Goal: Transaction & Acquisition: Purchase product/service

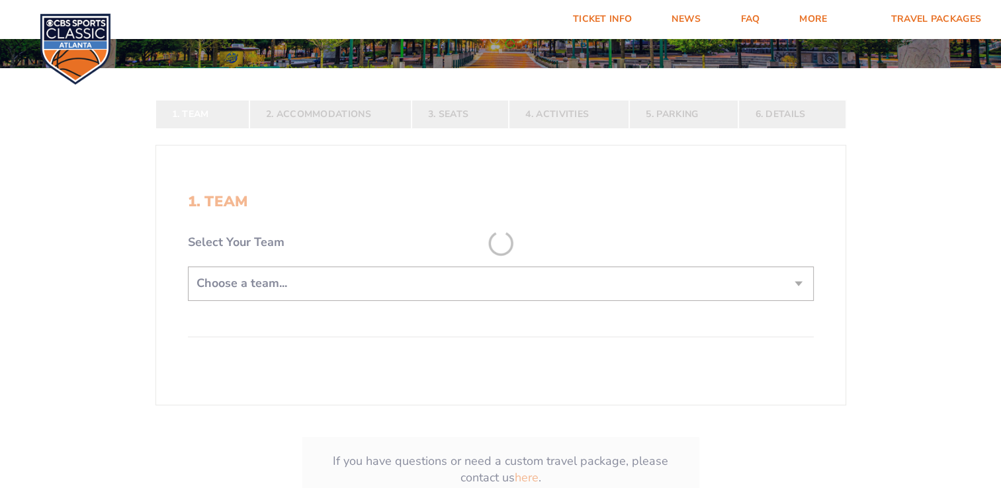
scroll to position [198, 0]
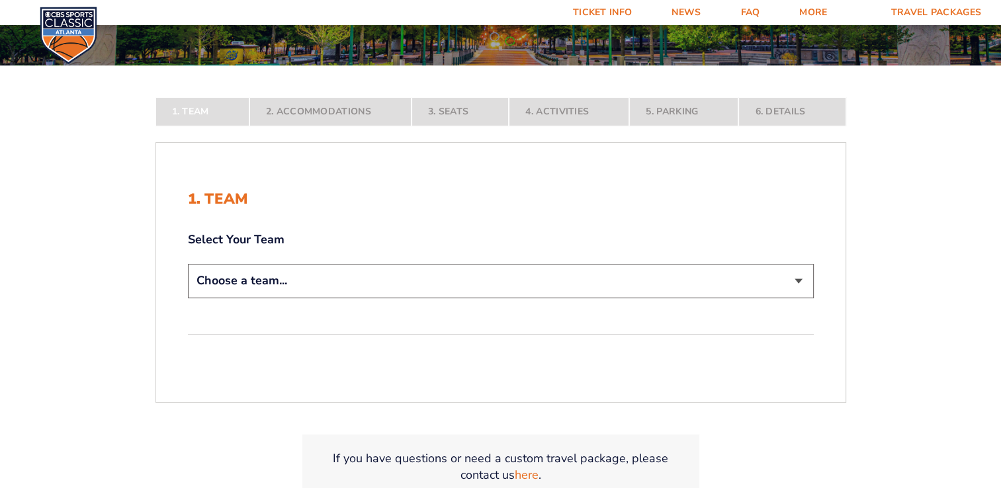
click at [707, 282] on select "Choose a team... Kentucky Wildcats Ohio State Buckeyes North Carolina Tar Heels…" at bounding box center [501, 281] width 626 height 34
select select "12956"
click at [188, 298] on select "Choose a team... Kentucky Wildcats Ohio State Buckeyes North Carolina Tar Heels…" at bounding box center [501, 281] width 626 height 34
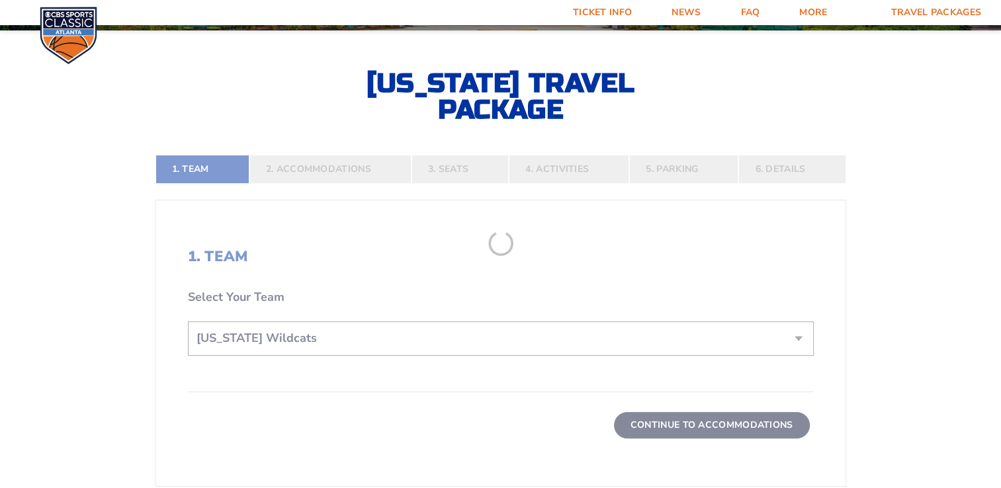
scroll to position [265, 0]
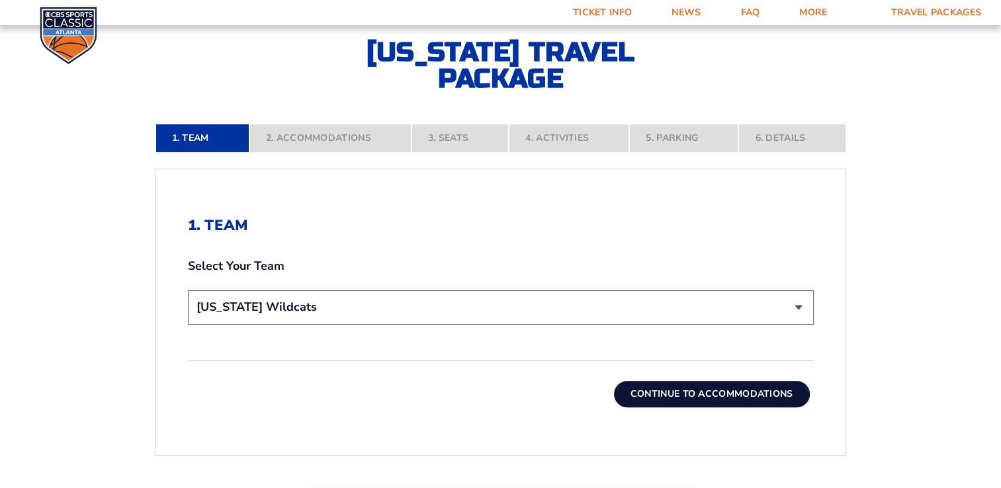
click at [714, 390] on button "Continue To Accommodations" at bounding box center [712, 394] width 196 height 26
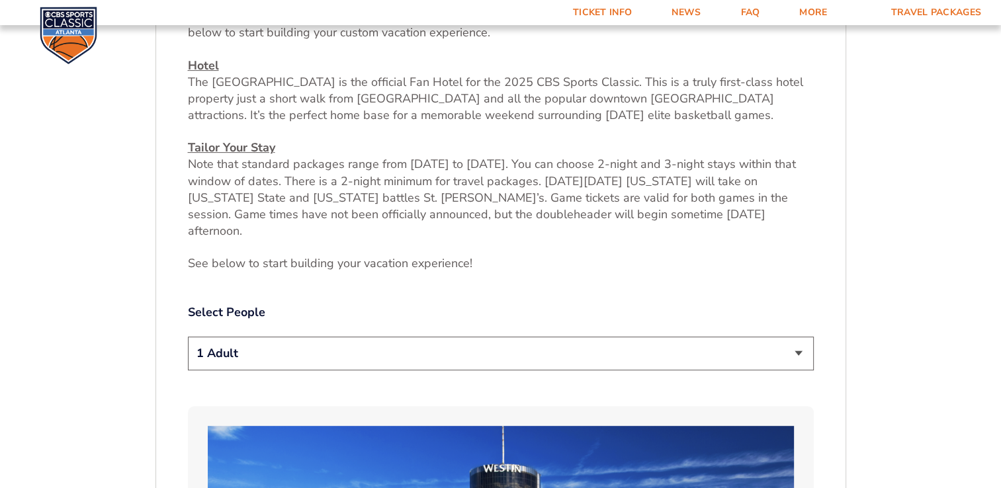
scroll to position [561, 0]
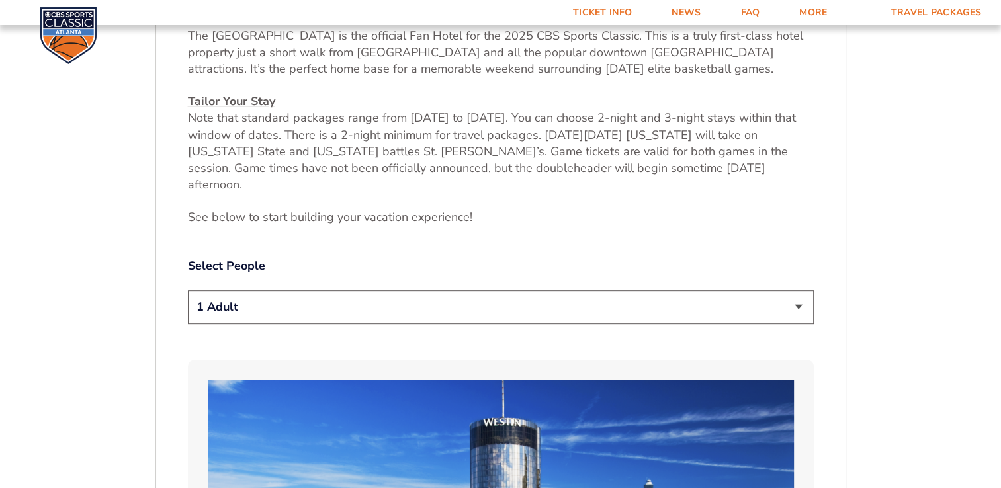
click at [799, 290] on select "1 Adult 2 Adults 3 Adults 4 Adults 2 Adults + 1 Child 2 Adults + 2 Children 2 A…" at bounding box center [501, 307] width 626 height 34
select select "2 Adults"
click at [188, 290] on select "1 Adult 2 Adults 3 Adults 4 Adults 2 Adults + 1 Child 2 Adults + 2 Children 2 A…" at bounding box center [501, 307] width 626 height 34
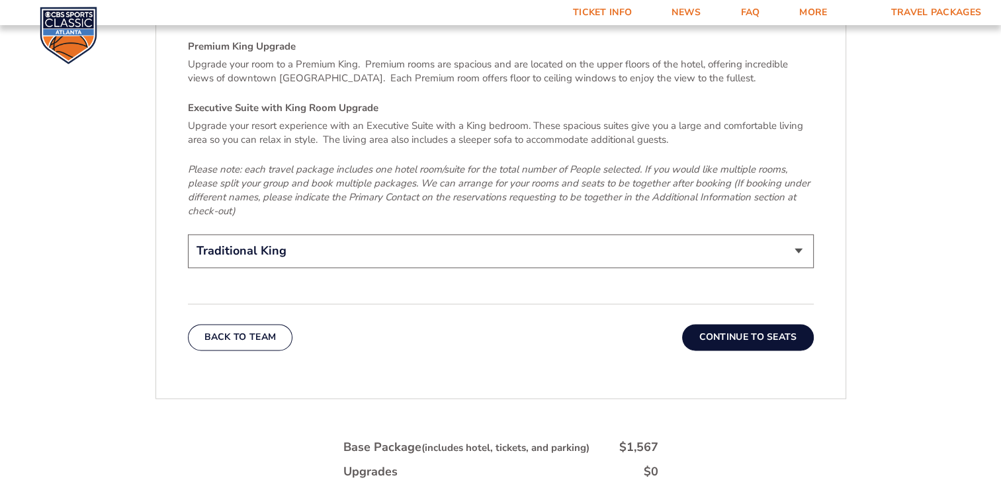
scroll to position [2082, 0]
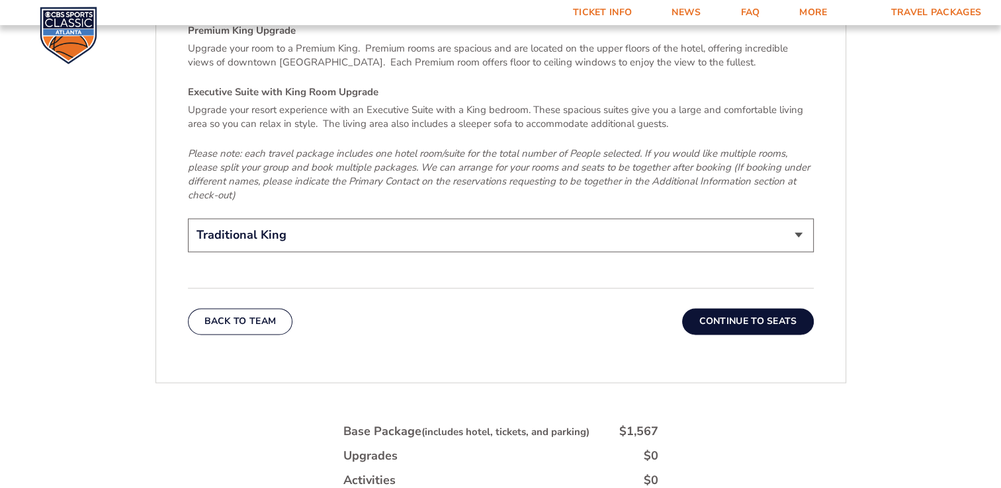
click at [737, 308] on button "Continue To Seats" at bounding box center [747, 321] width 131 height 26
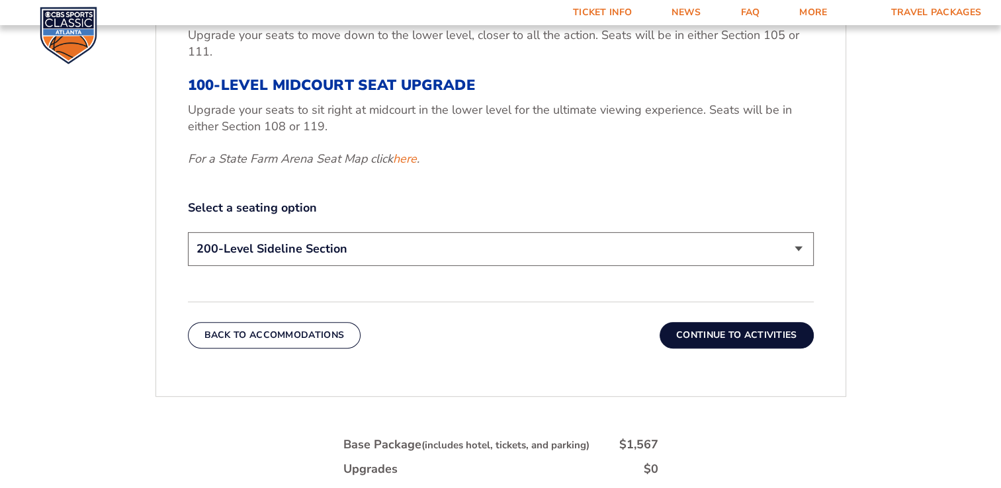
scroll to position [627, 0]
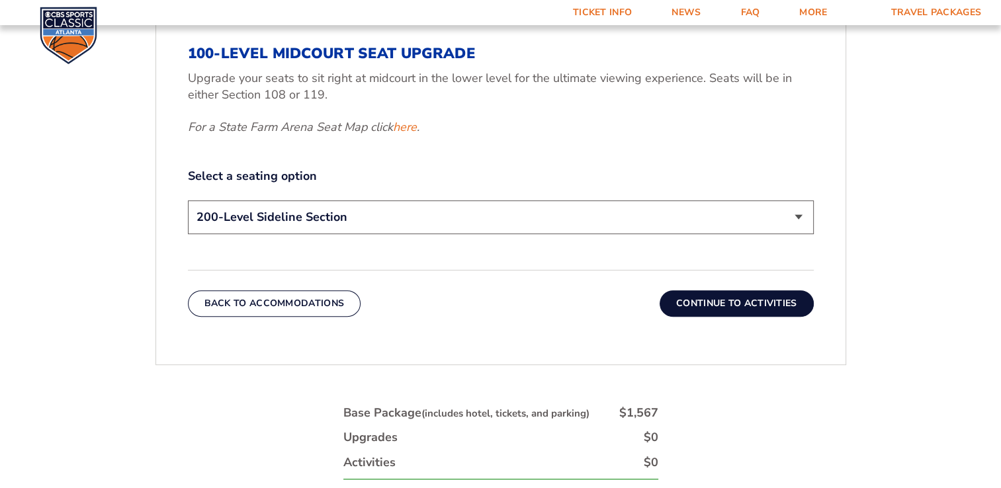
click at [681, 214] on select "200-Level Sideline Section 100-Level Corner Seat Upgrade (+$120 per person) 100…" at bounding box center [501, 217] width 626 height 34
select select "100-Level Corner Seat Upgrade"
click at [188, 200] on select "200-Level Sideline Section 100-Level Corner Seat Upgrade (+$120 per person) 100…" at bounding box center [501, 217] width 626 height 34
click at [729, 298] on button "Continue To Activities" at bounding box center [737, 303] width 154 height 26
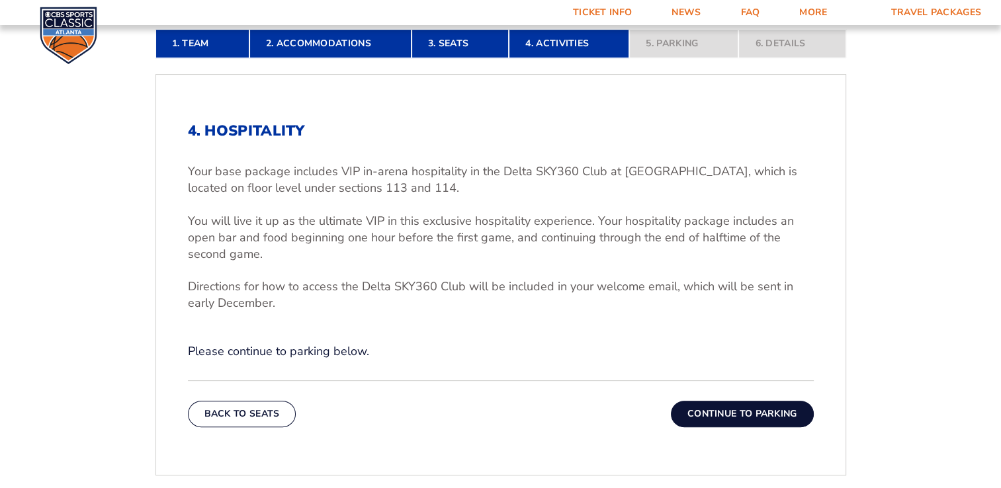
scroll to position [363, 0]
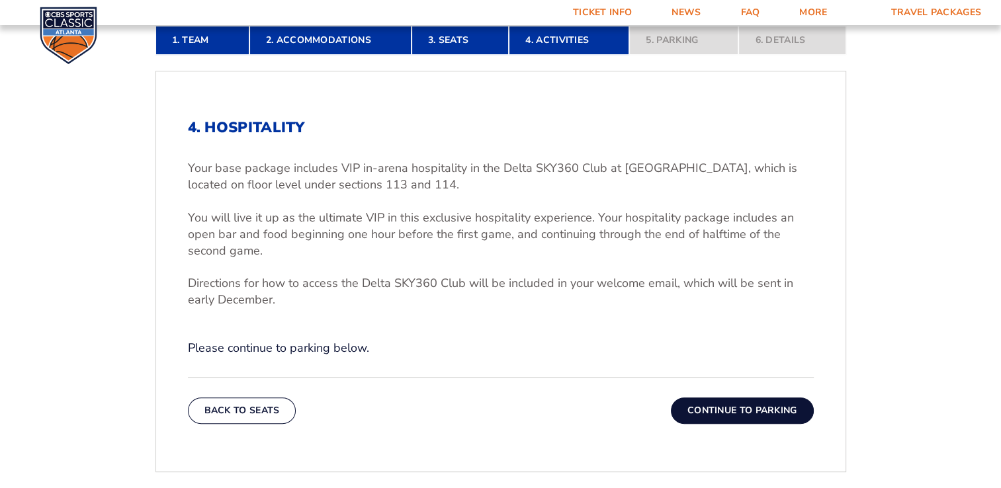
click at [736, 404] on button "Continue To Parking" at bounding box center [742, 411] width 143 height 26
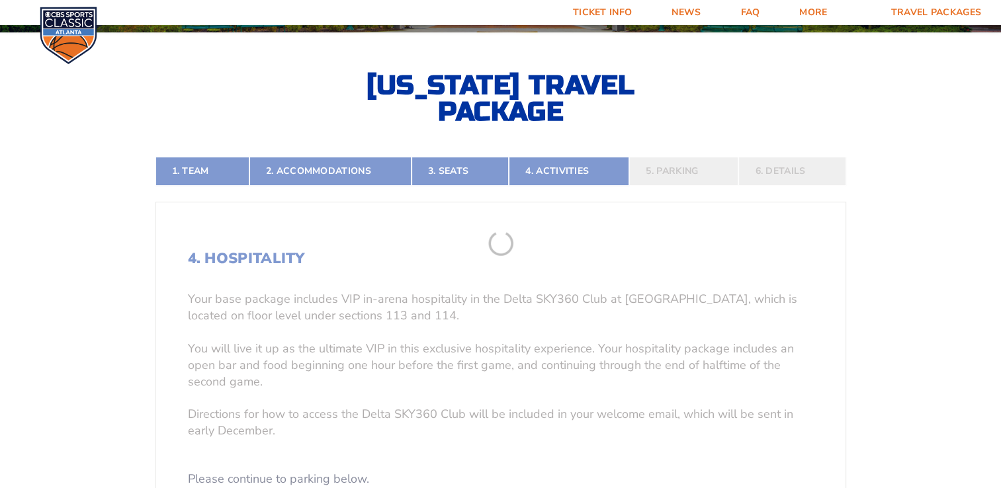
scroll to position [230, 0]
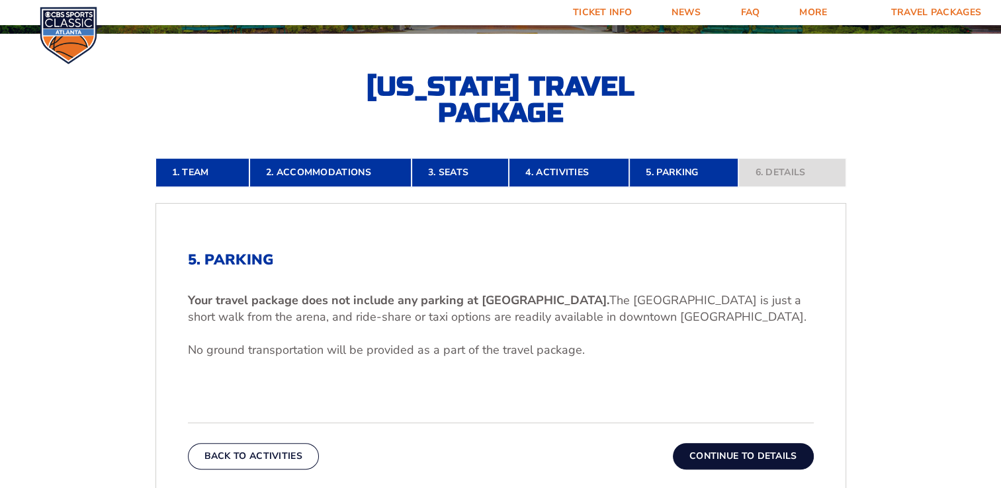
click at [751, 452] on button "Continue To Details" at bounding box center [743, 456] width 141 height 26
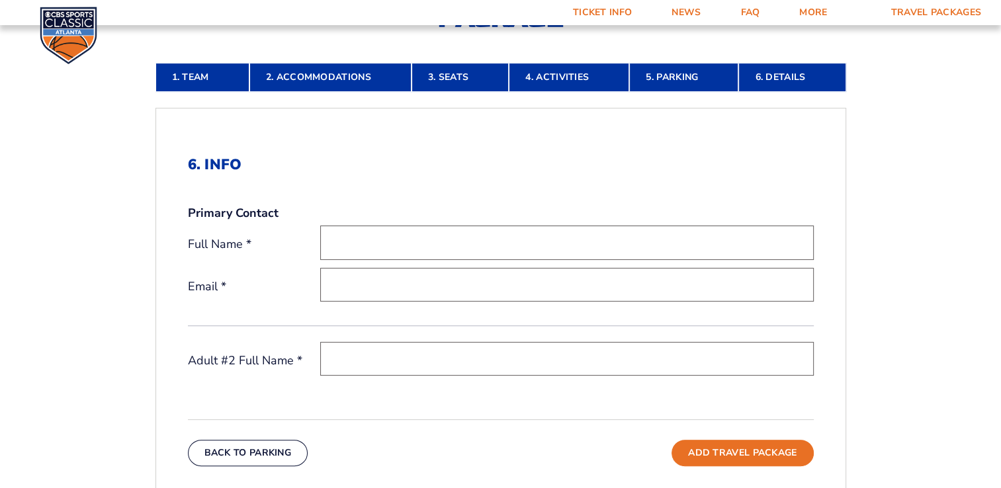
scroll to position [363, 0]
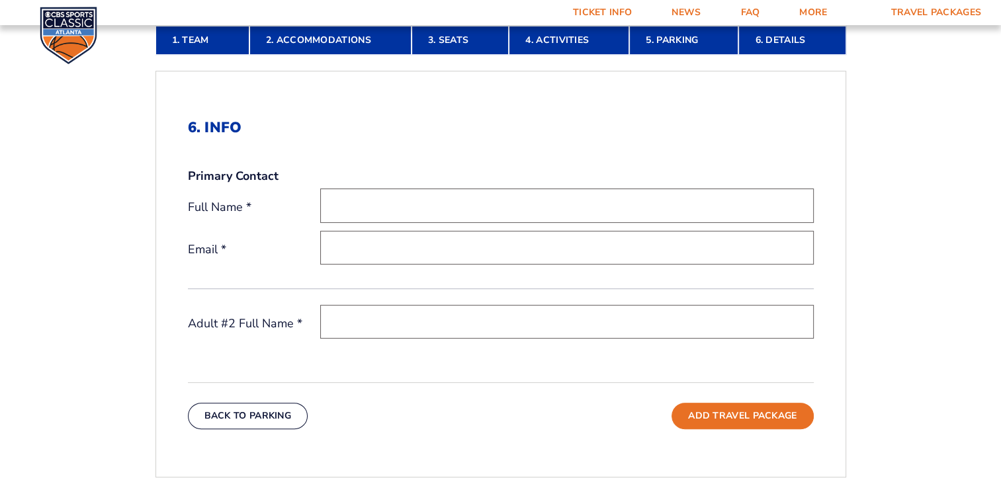
click at [389, 208] on input "text" at bounding box center [566, 206] width 493 height 34
type input "Suzanne Givler"
type input "[EMAIL_ADDRESS][DOMAIN_NAME]"
click at [373, 320] on input "text" at bounding box center [566, 322] width 493 height 34
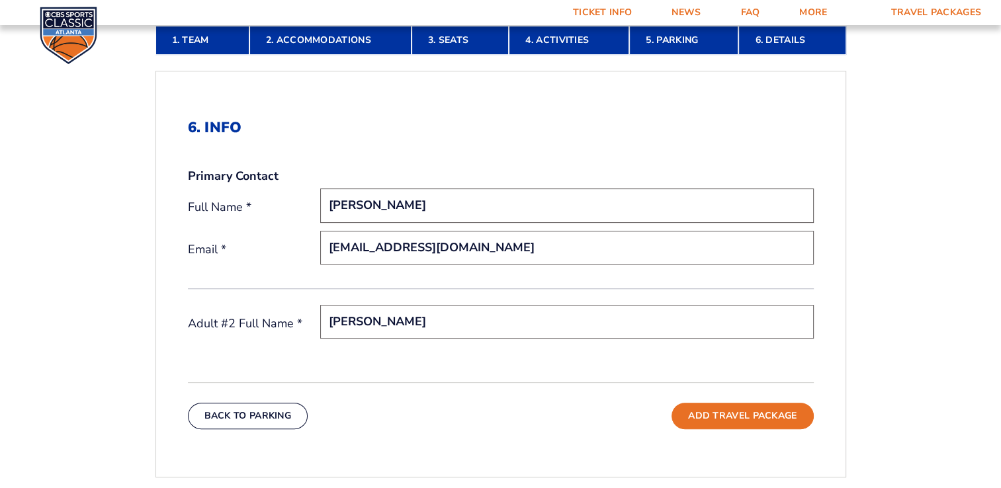
type input "Bradley Givler"
click at [478, 369] on div "6. Info Primary Contact Full Name * Suzanne Givler Email * slgivler@aol.com Adu…" at bounding box center [500, 274] width 689 height 374
click at [730, 413] on button "Add Travel Package" at bounding box center [742, 416] width 142 height 26
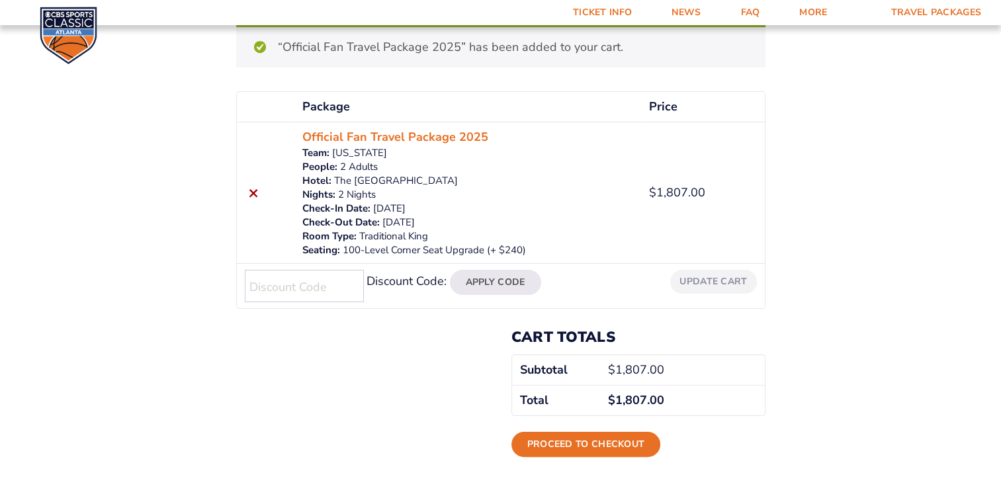
scroll to position [198, 0]
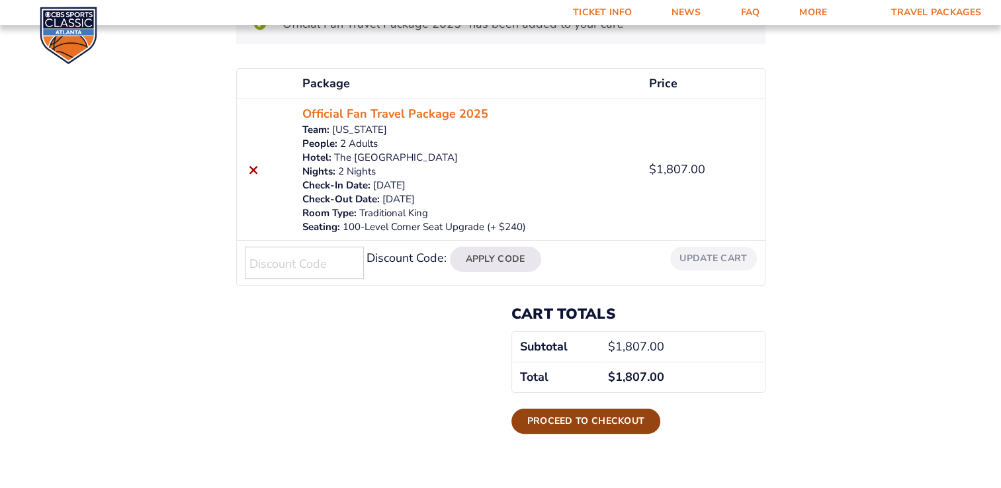
click at [582, 419] on link "Proceed to checkout" at bounding box center [586, 421] width 150 height 25
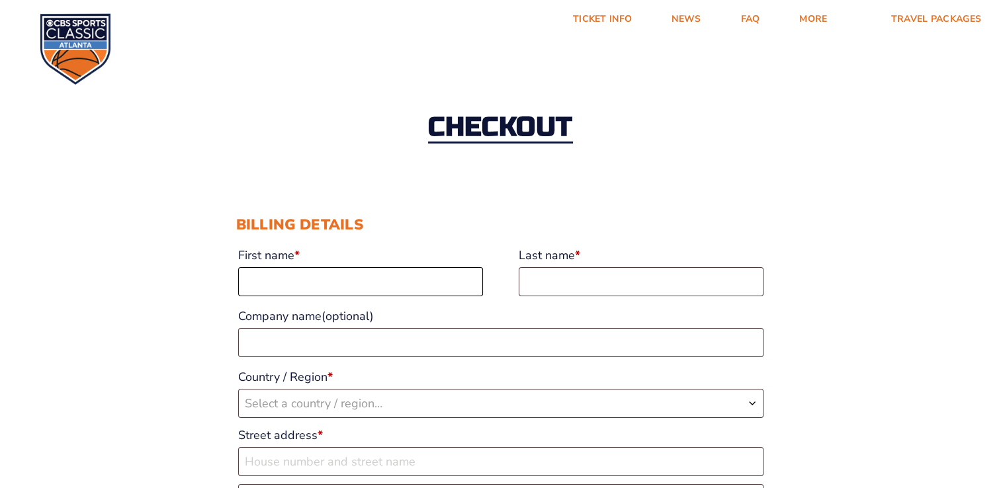
click at [262, 289] on input "First name *" at bounding box center [360, 281] width 245 height 29
type input "[PERSON_NAME]"
select select "US"
type input "[STREET_ADDRESS]"
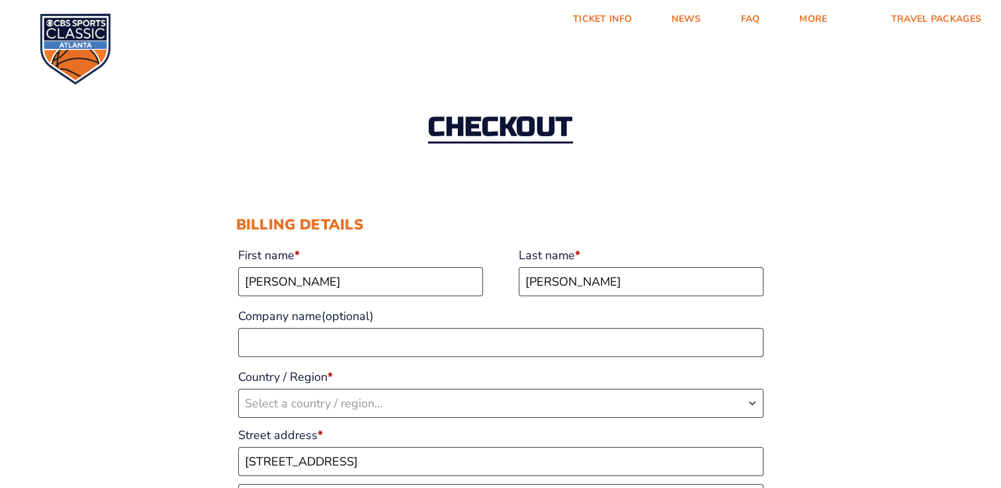
type input "[GEOGRAPHIC_DATA]"
type input "17112"
type input "17173295164"
type input "[EMAIL_ADDRESS][DOMAIN_NAME]"
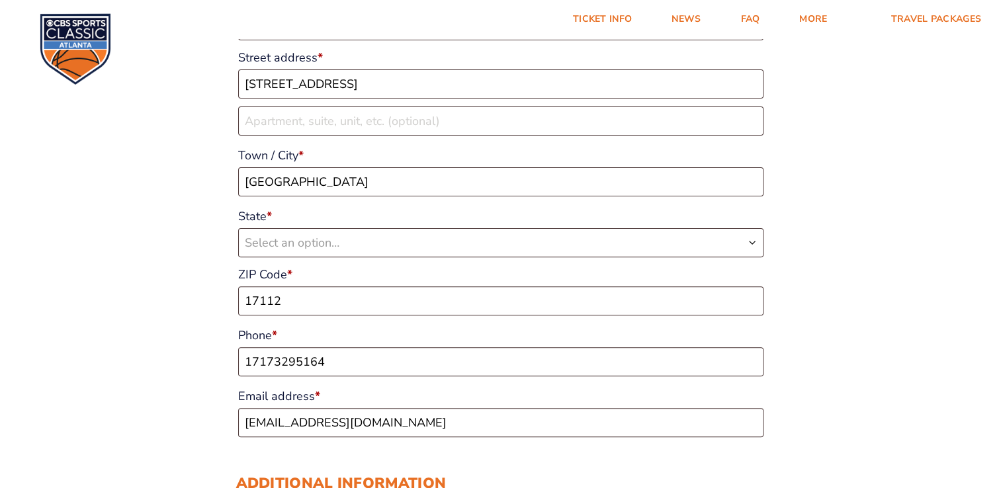
select select "US"
select select "PA"
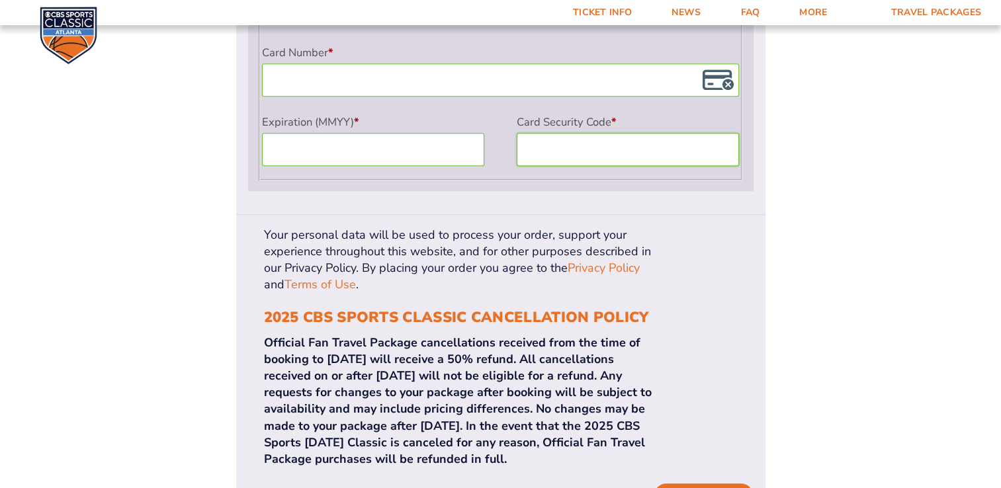
scroll to position [1238, 0]
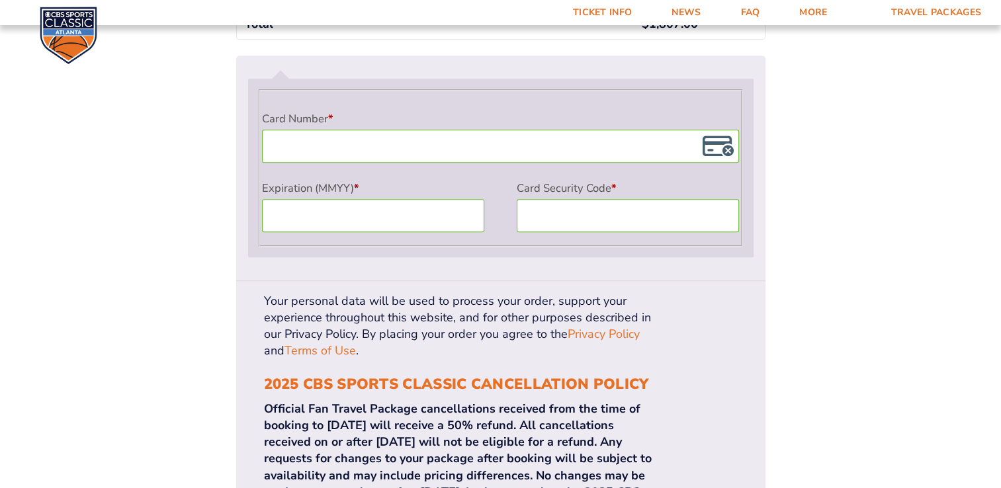
scroll to position [1291, 0]
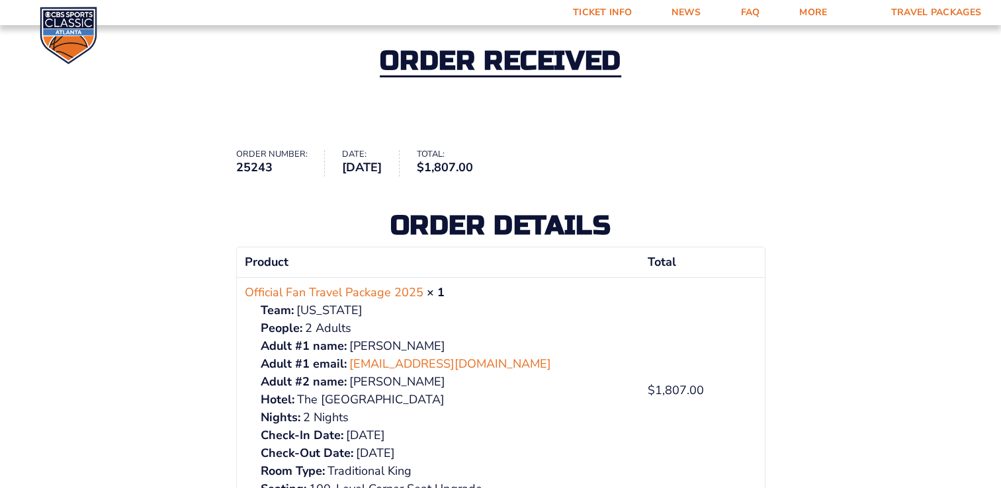
scroll to position [132, 0]
